Goal: Find specific page/section: Find specific page/section

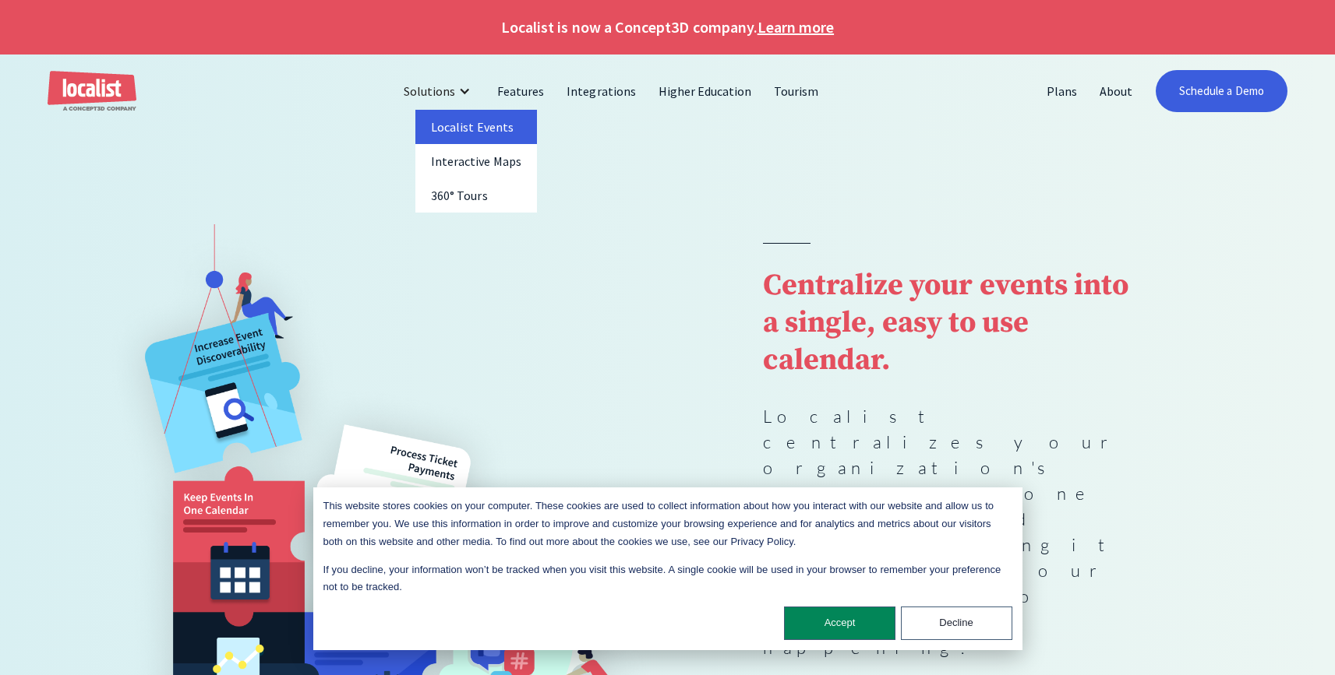
click at [490, 134] on link "Localist Events" at bounding box center [476, 127] width 122 height 34
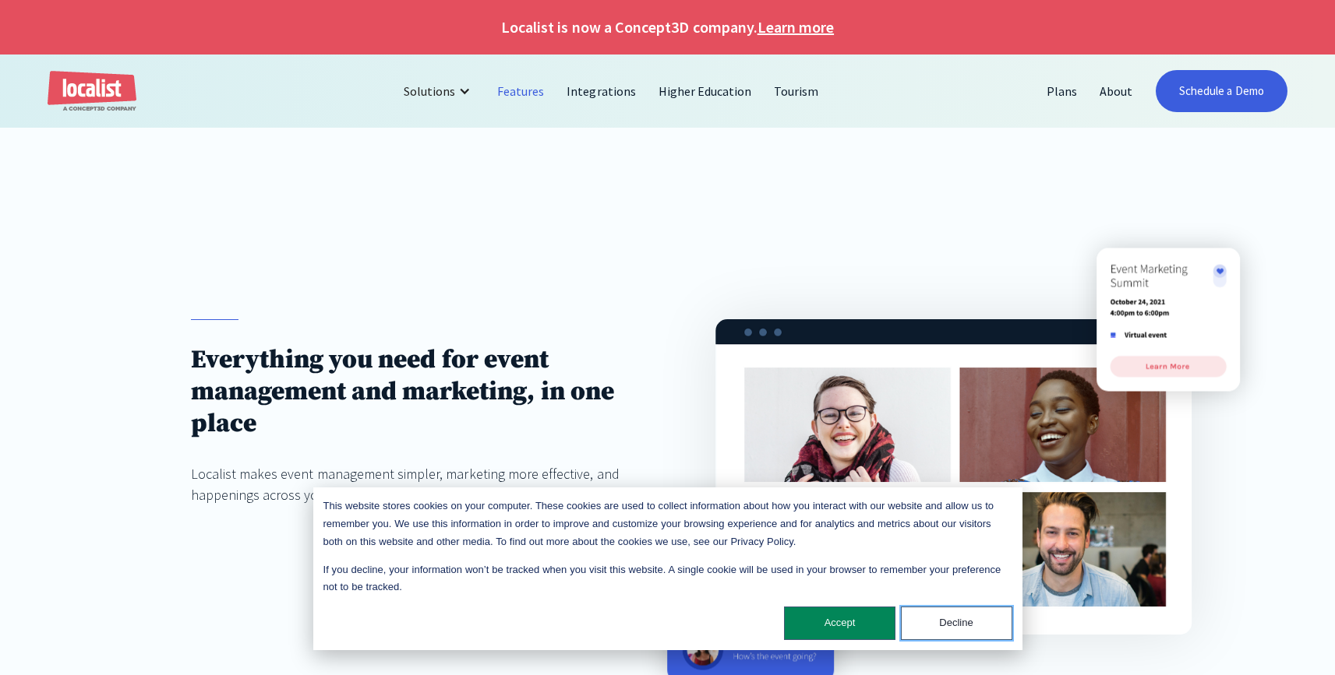
click at [954, 630] on button "Decline" at bounding box center [956, 624] width 111 height 34
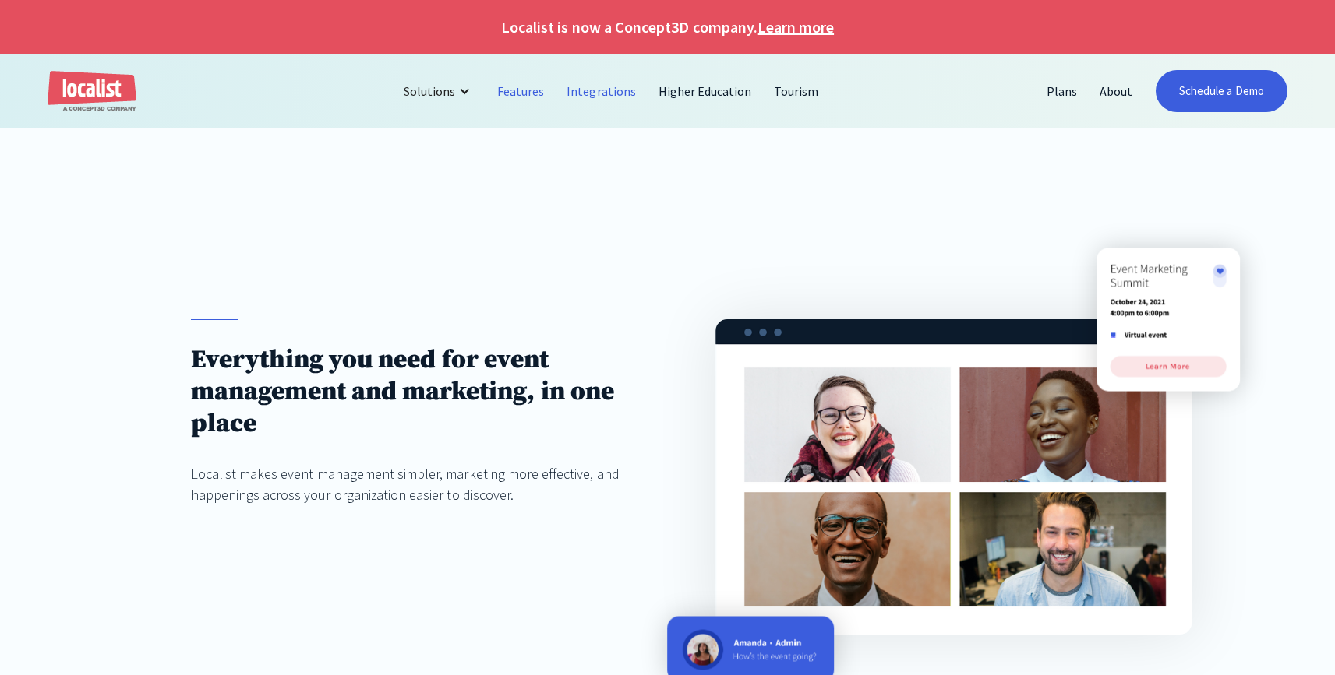
click at [605, 88] on link "Integrations" at bounding box center [600, 90] width 91 height 37
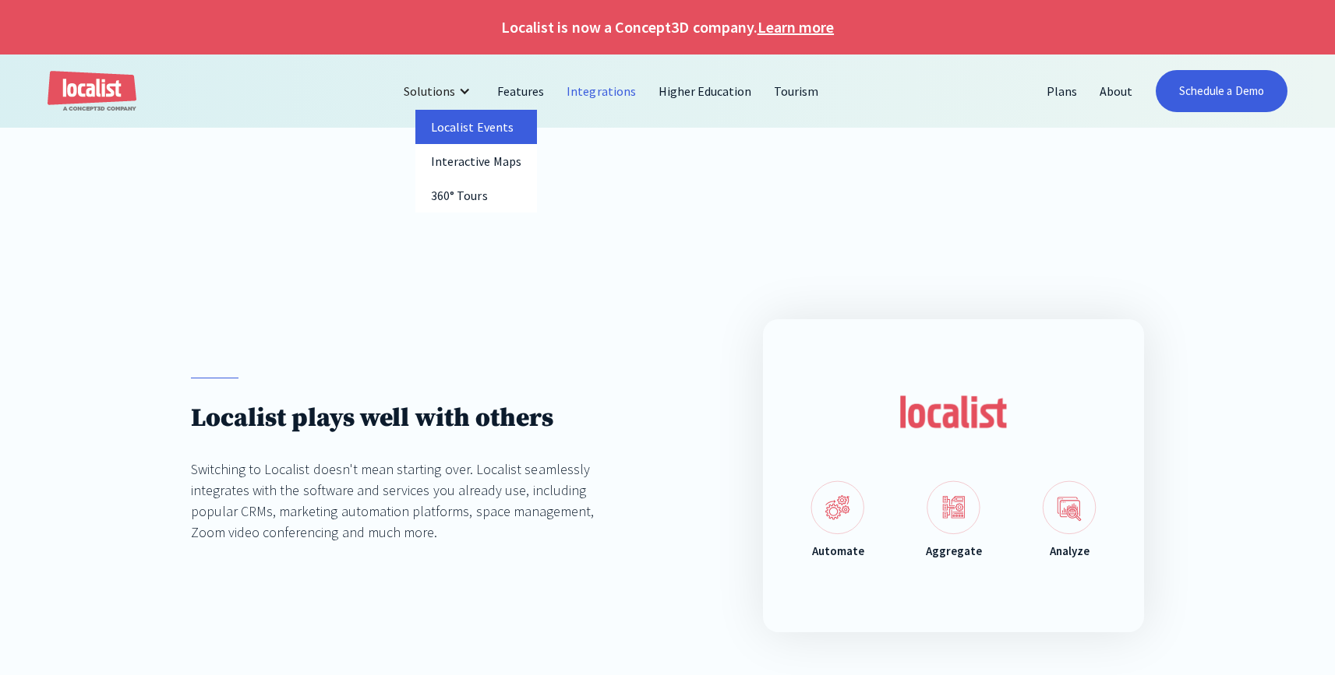
click at [473, 129] on link "Localist Events" at bounding box center [476, 127] width 122 height 34
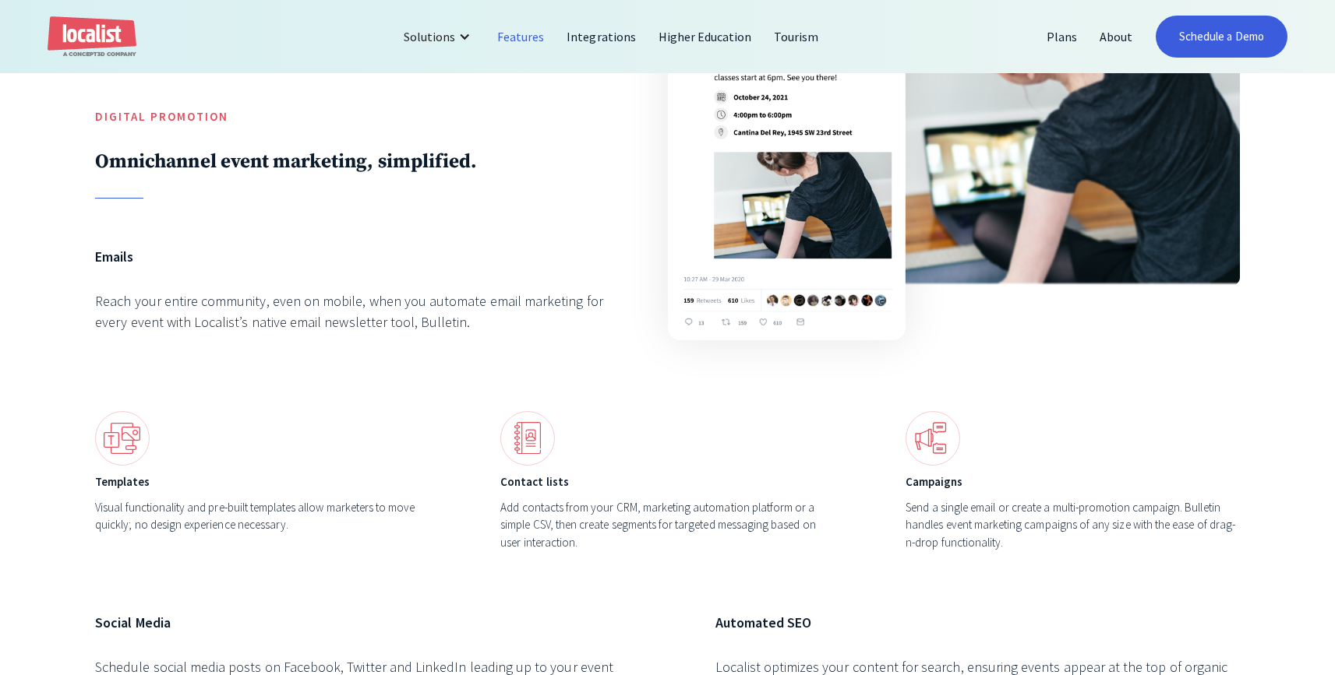
scroll to position [5052, 0]
